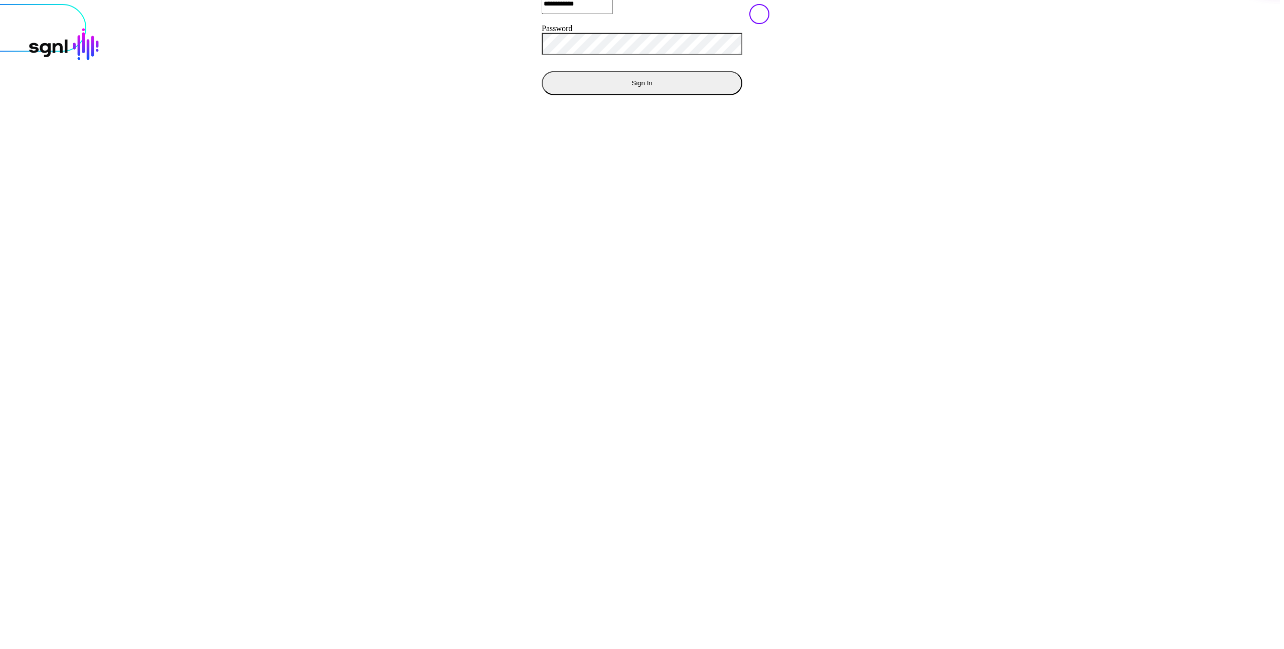
click at [542, 95] on button "Sign In" at bounding box center [642, 83] width 201 height 24
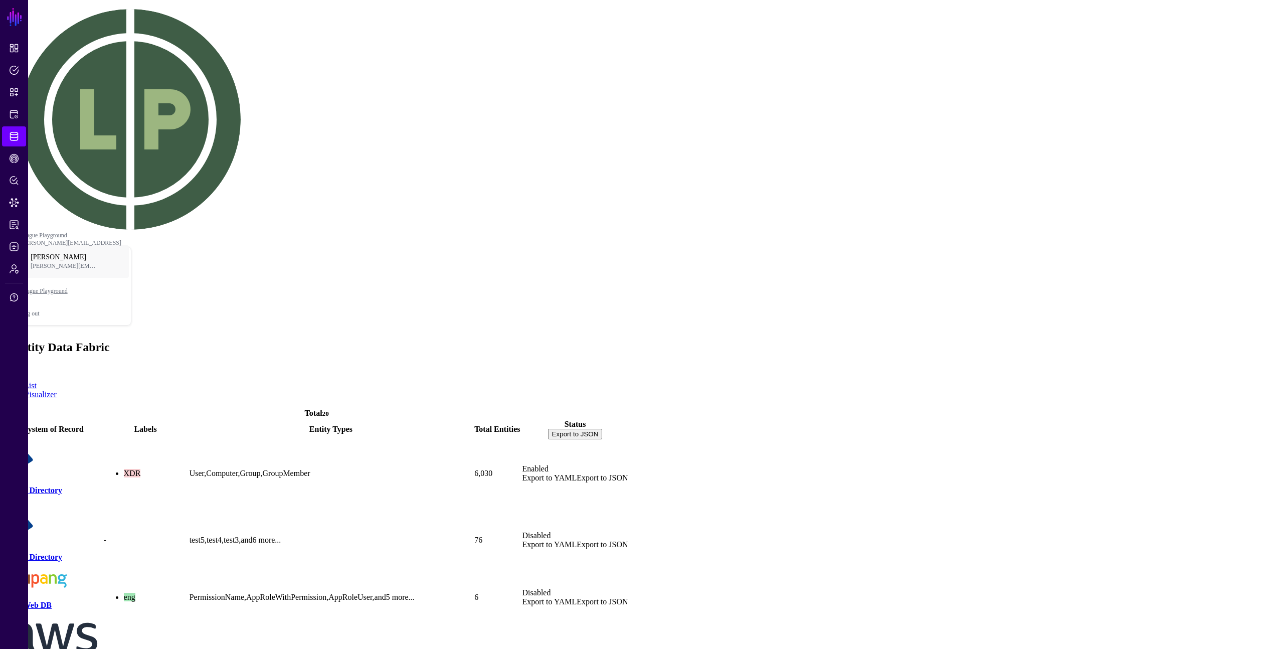
click at [296, 381] on ul "List Visualizer" at bounding box center [638, 390] width 1268 height 18
click at [18, 364] on span "Add" at bounding box center [11, 368] width 14 height 9
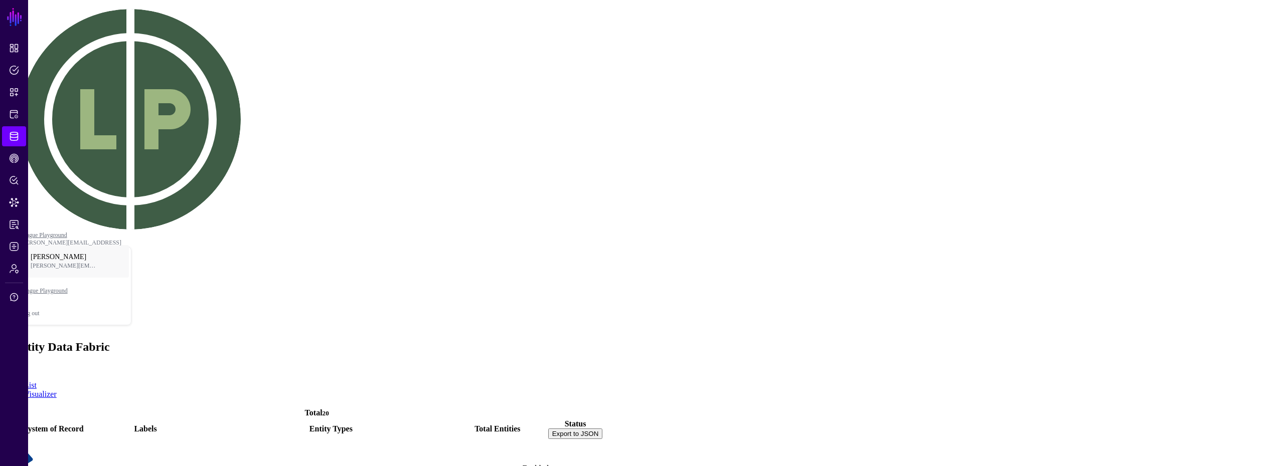
drag, startPoint x: 458, startPoint y: 58, endPoint x: 749, endPoint y: 59, distance: 290.4
copy p "Select a SoR template from the SGNL Catalog or Add your own Custom SoR template"
drag, startPoint x: 674, startPoint y: 431, endPoint x: 458, endPoint y: 436, distance: 216.2
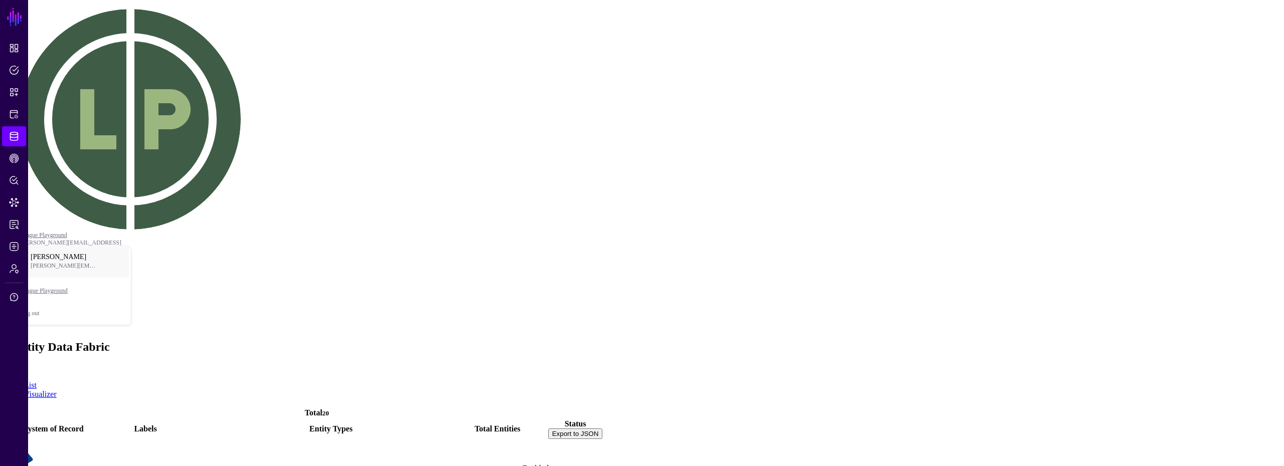
copy div "Can’t find the System of Record template you’re looking for?"
drag, startPoint x: 741, startPoint y: 98, endPoint x: 736, endPoint y: 99, distance: 5.1
